Goal: Task Accomplishment & Management: Use online tool/utility

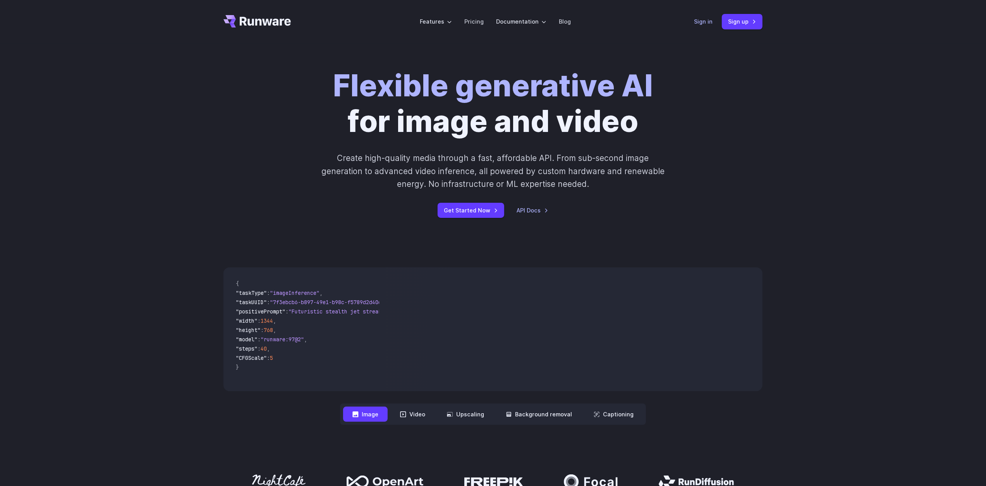
click at [710, 21] on link "Sign in" at bounding box center [703, 21] width 19 height 9
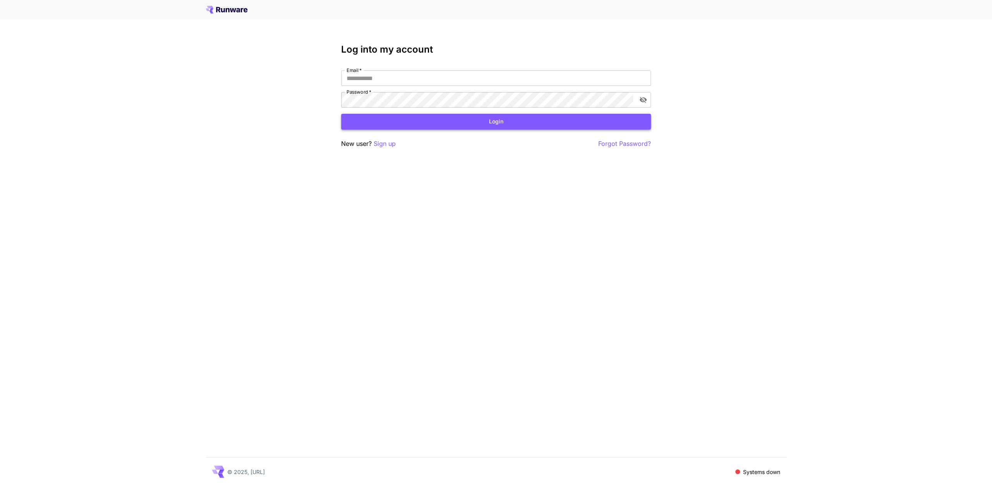
type input "**********"
click at [461, 121] on button "Login" at bounding box center [496, 122] width 310 height 16
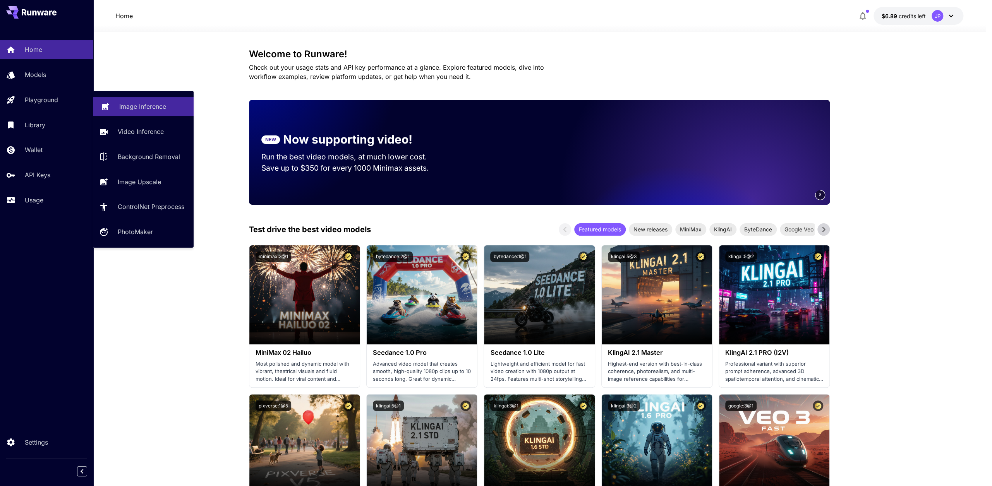
click at [144, 110] on p "Image Inference" at bounding box center [142, 106] width 47 height 9
